Goal: Information Seeking & Learning: Learn about a topic

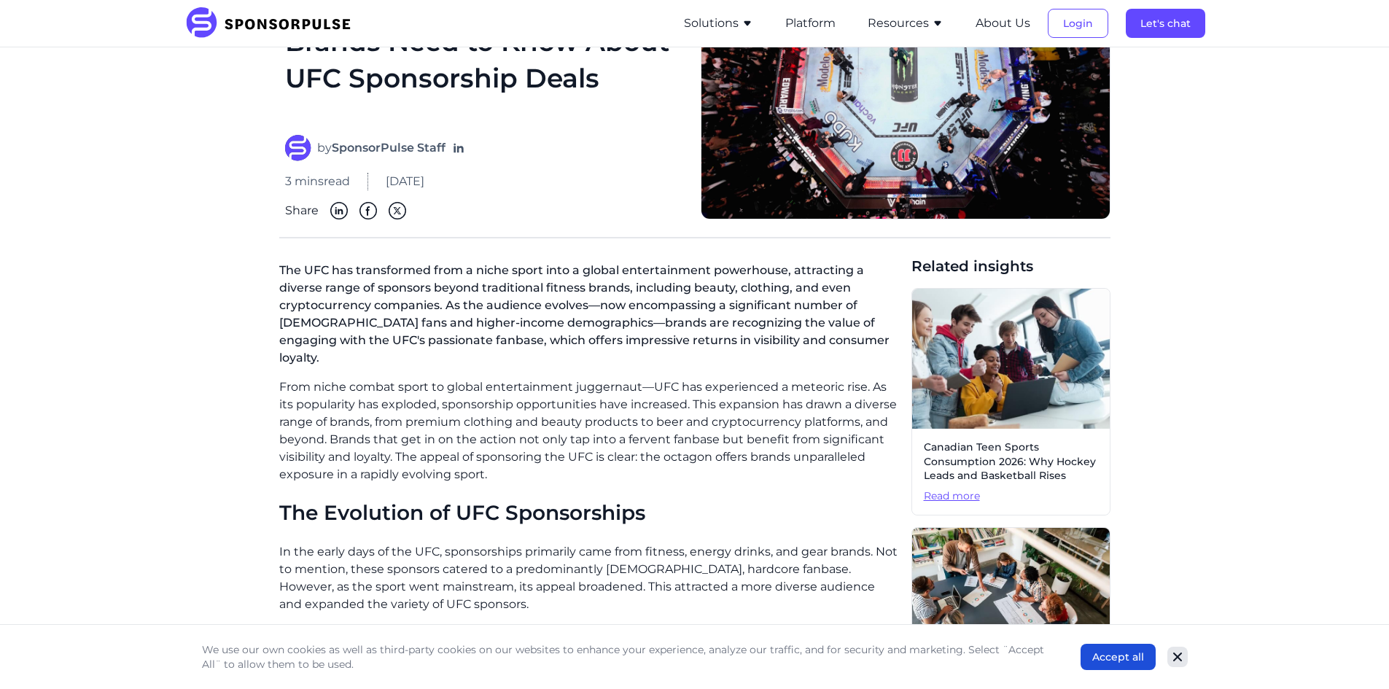
click at [1171, 654] on icon "Close" at bounding box center [1177, 656] width 15 height 15
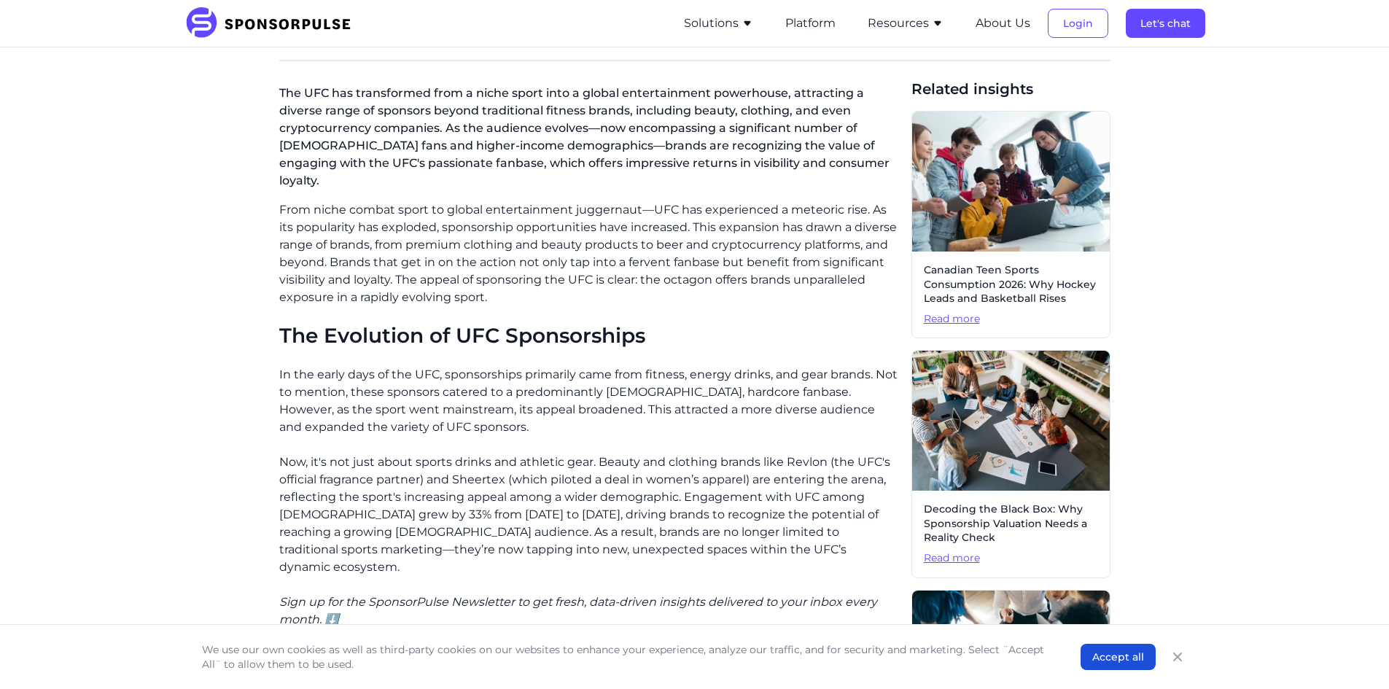
scroll to position [364, 0]
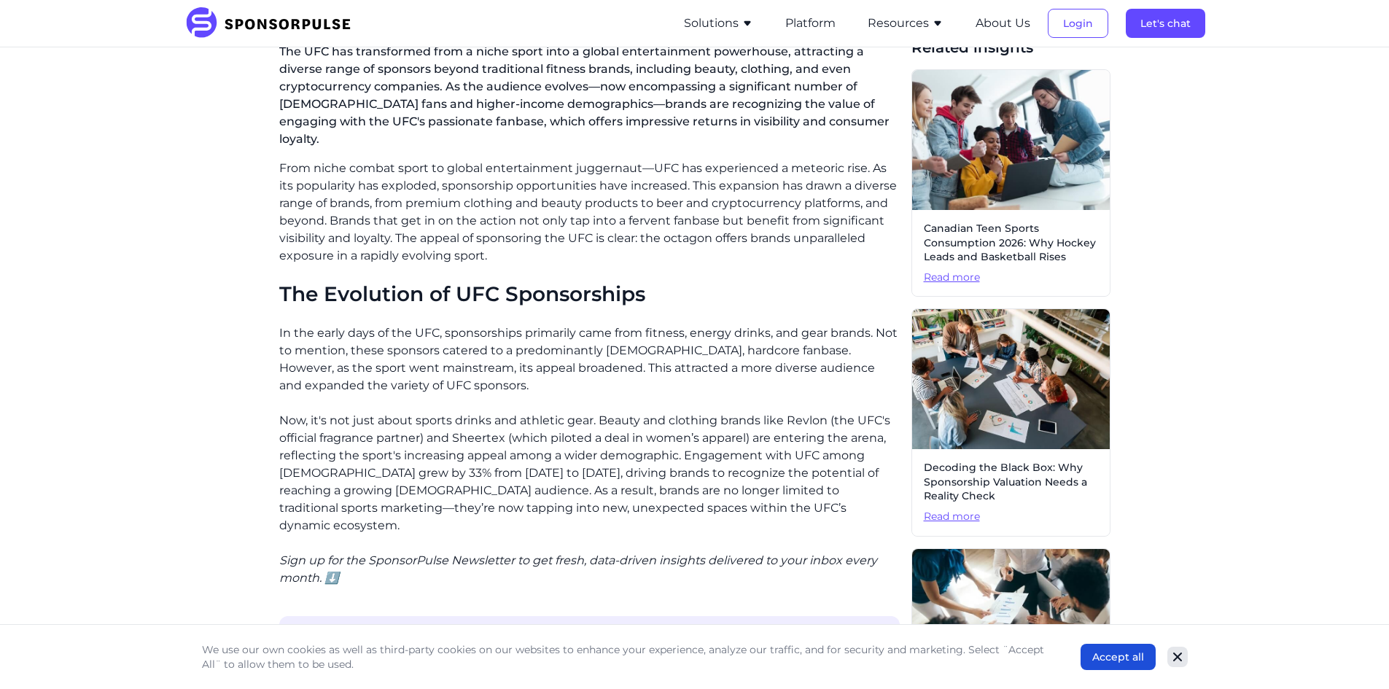
click at [1174, 657] on icon "Close" at bounding box center [1177, 656] width 15 height 15
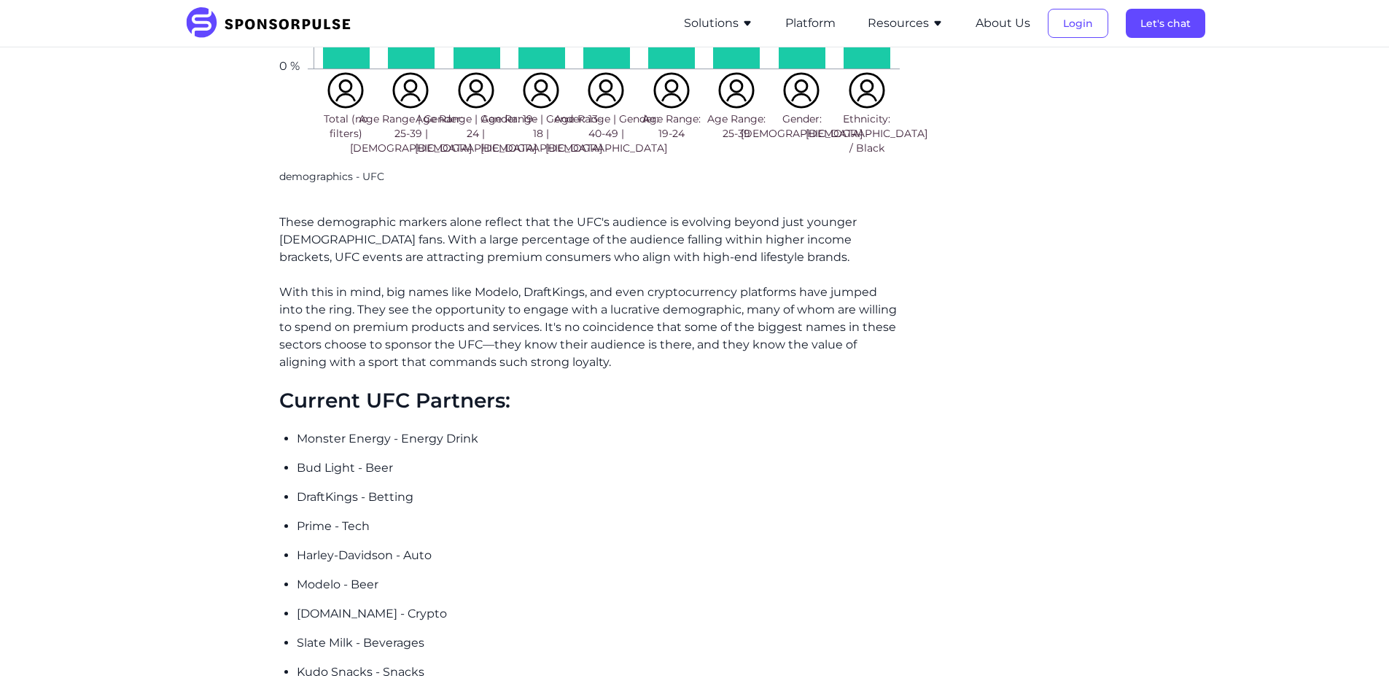
scroll to position [1968, 0]
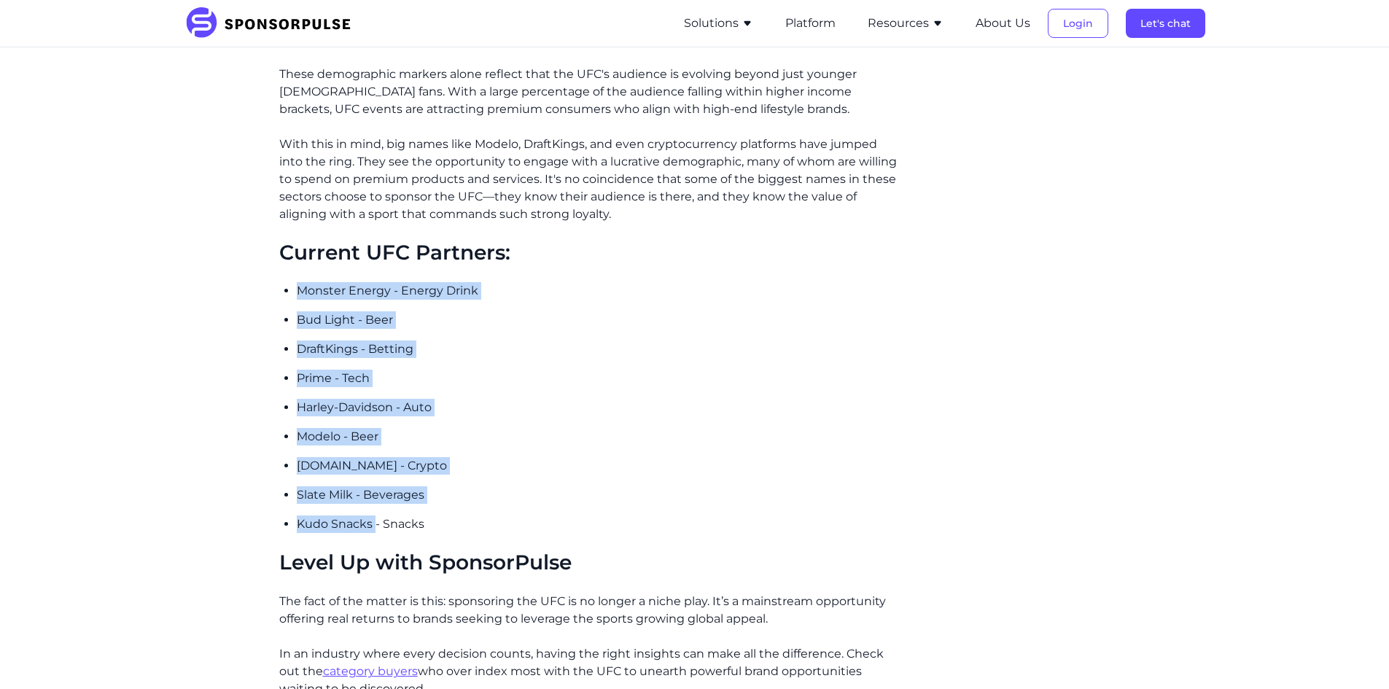
drag, startPoint x: 373, startPoint y: 512, endPoint x: 295, endPoint y: 270, distance: 254.3
click at [559, 345] on ul "Monster Energy - Energy Drink Bud Light - Beer DraftKings - Betting Prime - Tec…" at bounding box center [598, 407] width 603 height 251
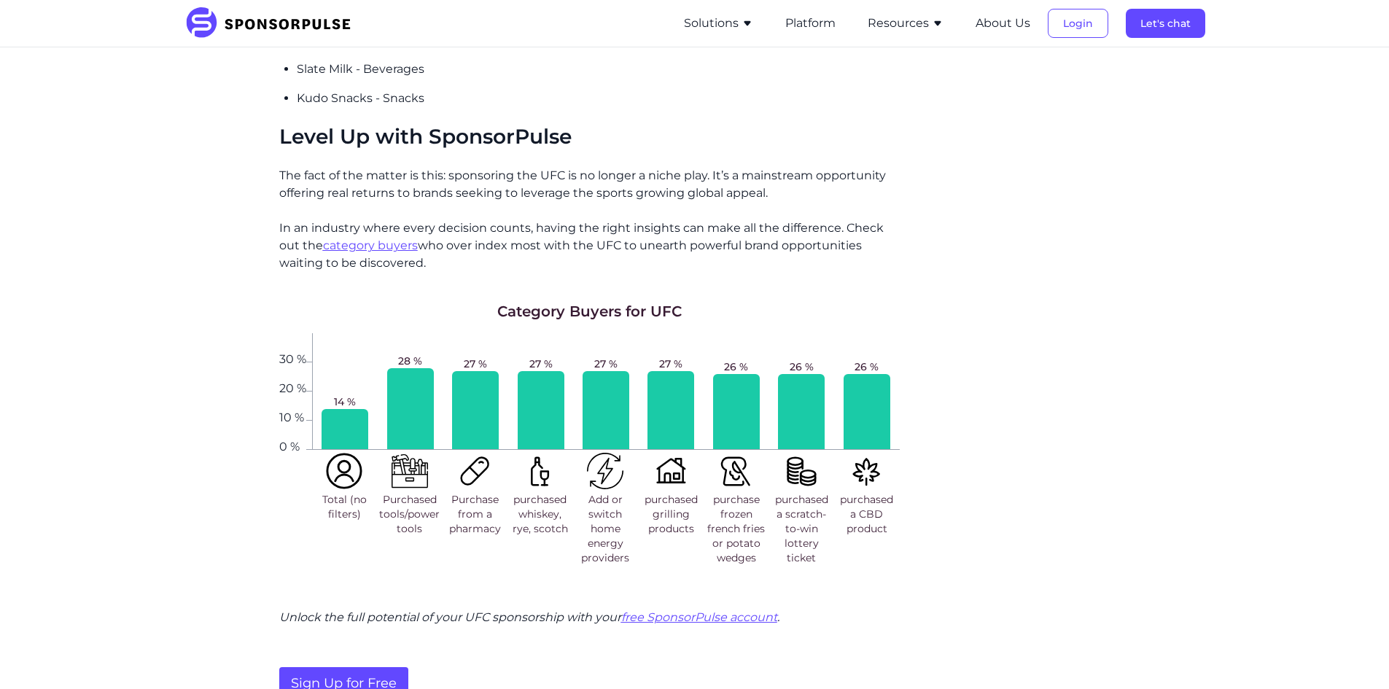
scroll to position [2770, 0]
